Goal: Download file/media

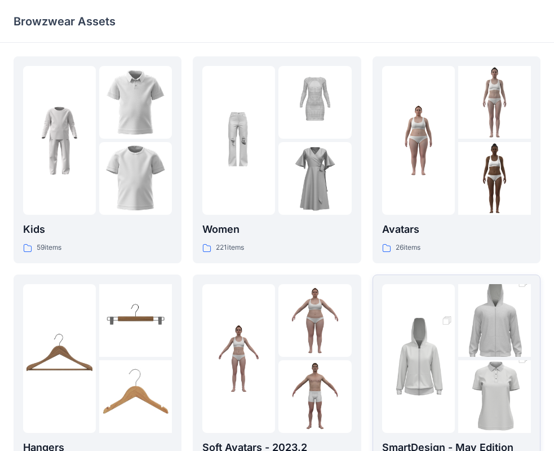
click at [471, 355] on img at bounding box center [494, 320] width 73 height 109
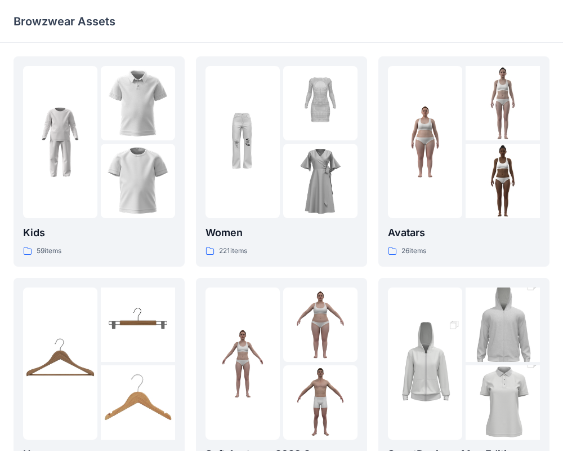
click at [470, 355] on div "Kids 59 items Hangers 6 items Meshcapade Animated Avatars 8 items Women 221 ite…" at bounding box center [281, 391] width 563 height 697
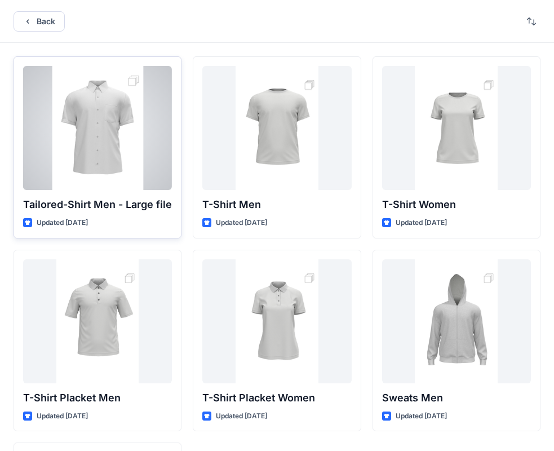
click at [117, 142] on div at bounding box center [97, 128] width 149 height 124
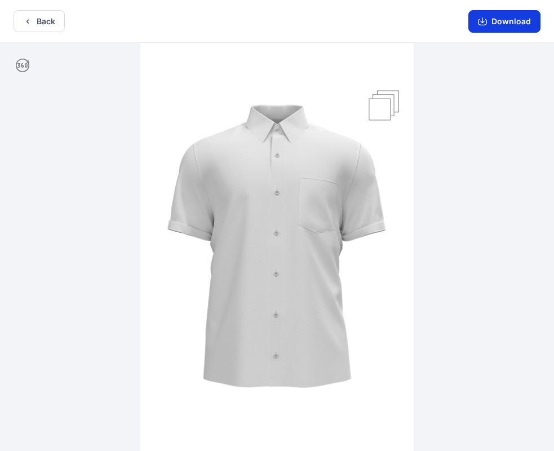
click at [511, 20] on button "Download" at bounding box center [504, 21] width 72 height 23
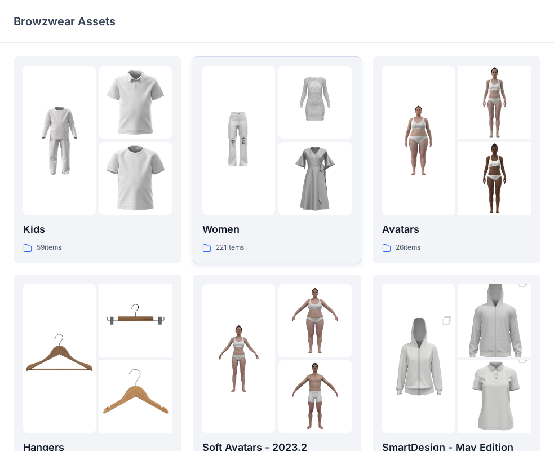
click at [269, 139] on img at bounding box center [238, 140] width 73 height 73
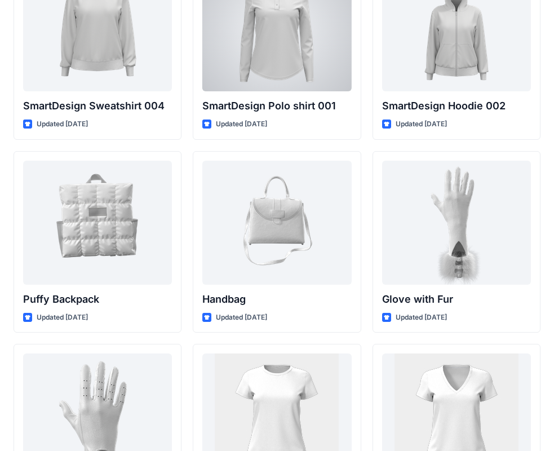
scroll to position [8587, 0]
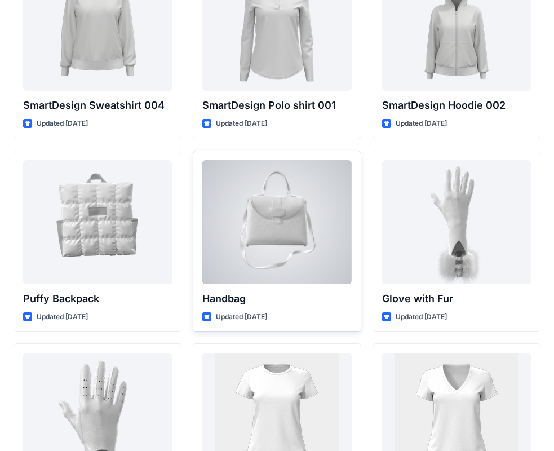
click at [292, 209] on div at bounding box center [276, 222] width 149 height 124
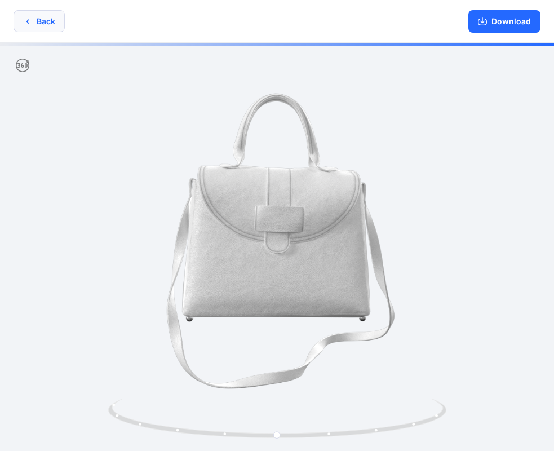
click at [52, 26] on button "Back" at bounding box center [39, 21] width 51 height 22
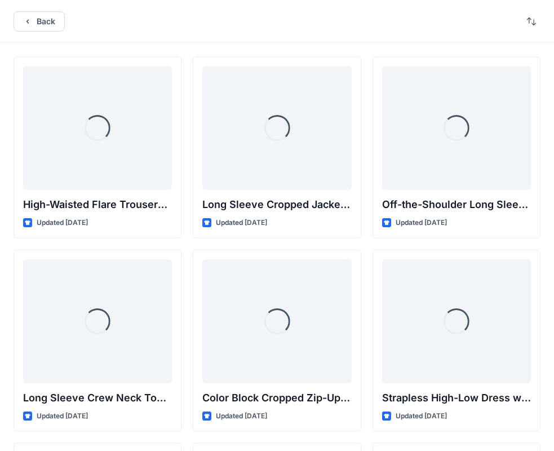
scroll to position [8587, 0]
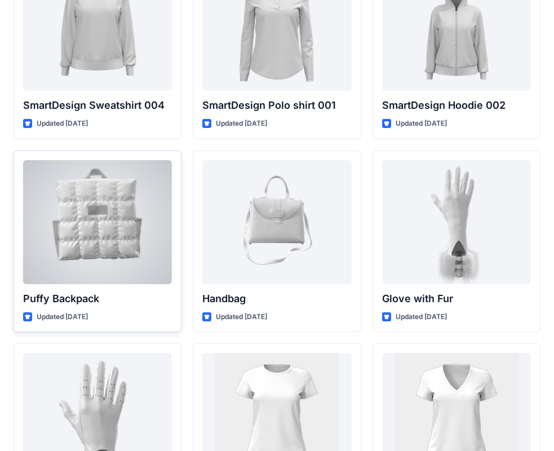
click at [95, 229] on div at bounding box center [97, 222] width 149 height 124
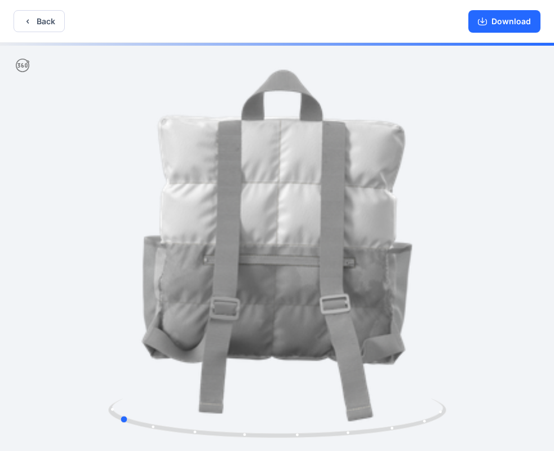
drag, startPoint x: 95, startPoint y: 231, endPoint x: 274, endPoint y: 256, distance: 181.3
click at [274, 256] on div at bounding box center [277, 248] width 554 height 410
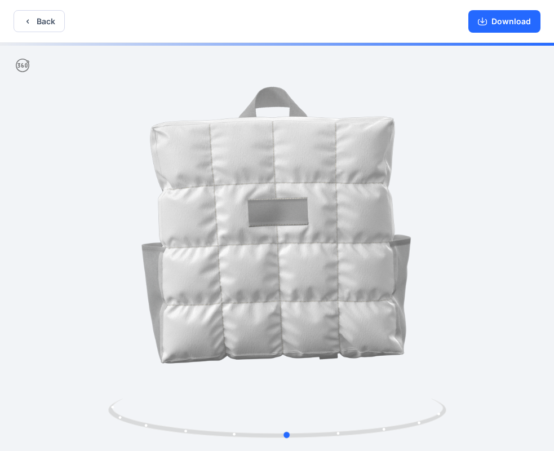
drag, startPoint x: 151, startPoint y: 233, endPoint x: 319, endPoint y: 248, distance: 169.1
click at [41, 20] on button "Back" at bounding box center [39, 21] width 51 height 22
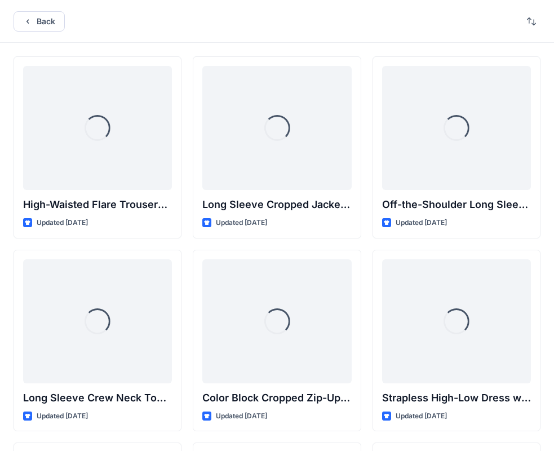
scroll to position [8587, 0]
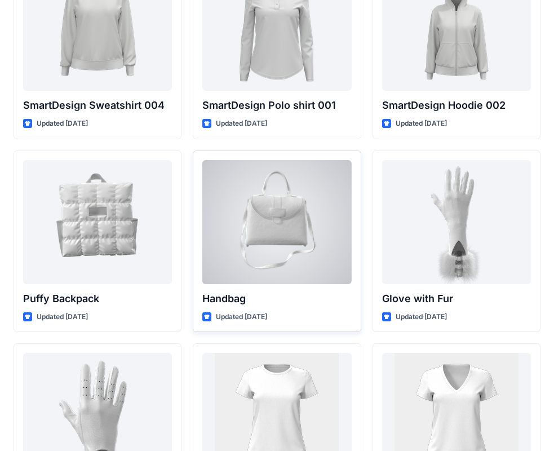
click at [275, 212] on div at bounding box center [276, 222] width 149 height 124
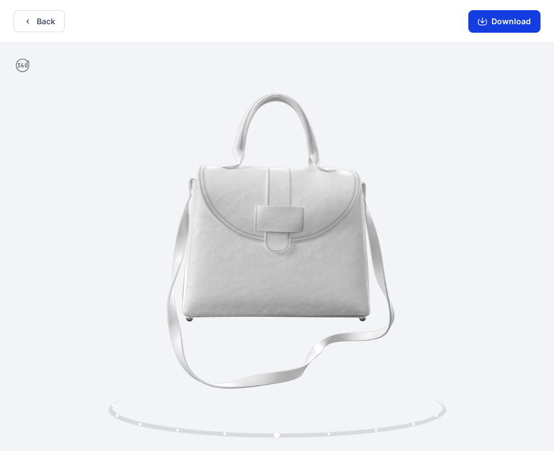
click at [496, 26] on button "Download" at bounding box center [504, 21] width 72 height 23
